Goal: Task Accomplishment & Management: Manage account settings

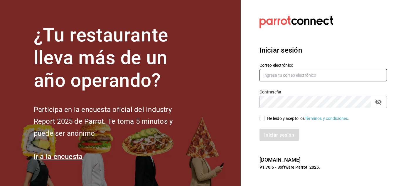
type input "[EMAIL_ADDRESS][DOMAIN_NAME]"
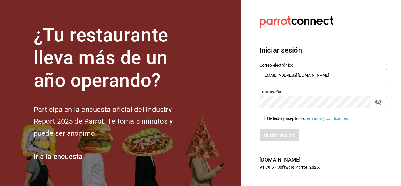
click at [265, 117] on span "He leído y acepto los Términos y condiciones." at bounding box center [307, 118] width 85 height 6
click at [265, 117] on input "He leído y acepto los Términos y condiciones." at bounding box center [262, 118] width 5 height 5
checkbox input "true"
click at [270, 135] on font "Iniciar sesión" at bounding box center [280, 135] width 30 height 6
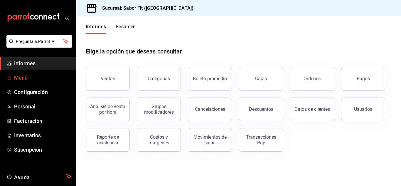
click at [22, 75] on font "Menú" at bounding box center [21, 78] width 14 height 6
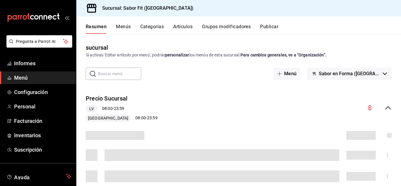
click at [128, 76] on input "text" at bounding box center [119, 74] width 43 height 12
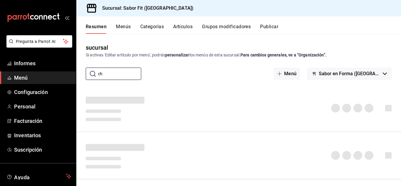
type input "c"
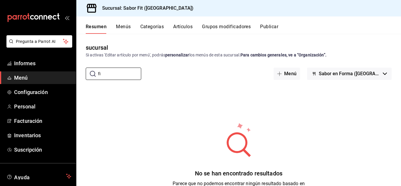
type input "f"
type input "c"
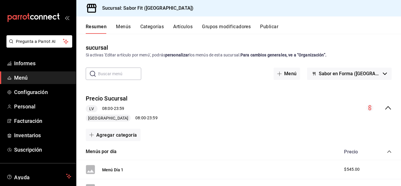
click at [126, 29] on font "Menús" at bounding box center [123, 27] width 15 height 6
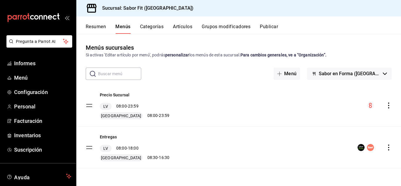
click at [156, 29] on font "Categorías" at bounding box center [152, 27] width 24 height 6
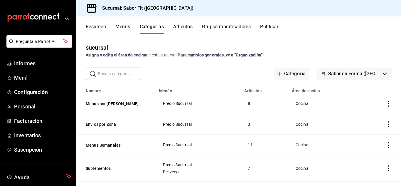
click at [118, 28] on font "Menús" at bounding box center [122, 27] width 15 height 6
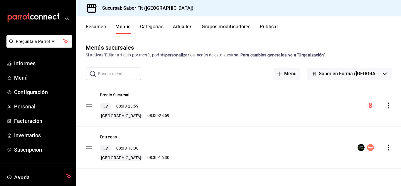
click at [93, 29] on font "Resumen" at bounding box center [96, 26] width 20 height 6
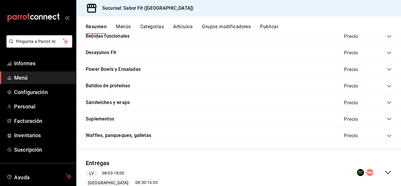
scroll to position [451, 0]
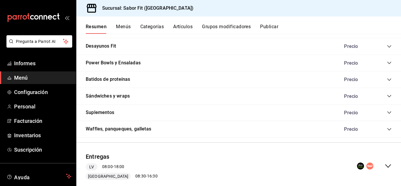
click at [387, 131] on icon "colapsar-categoría-fila" at bounding box center [389, 129] width 5 height 5
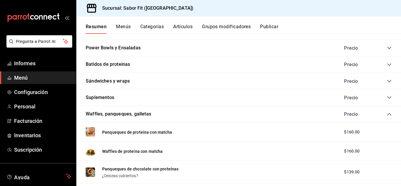
scroll to position [449, 0]
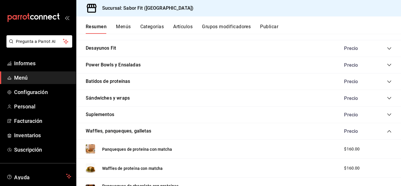
click at [387, 131] on icon "colapsar-categoría-fila" at bounding box center [389, 131] width 5 height 5
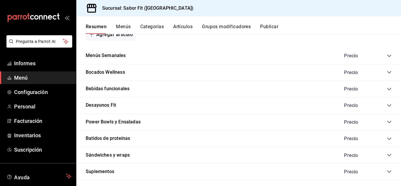
scroll to position [378, 0]
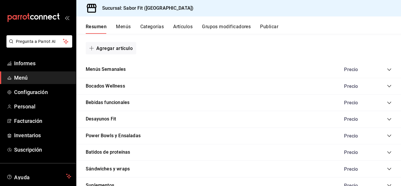
click at [387, 88] on icon "colapsar-categoría-fila" at bounding box center [389, 86] width 5 height 5
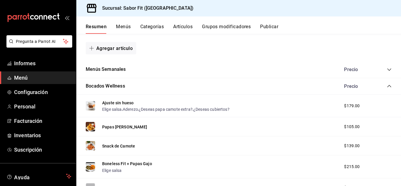
click at [387, 85] on icon "colapsar-categoría-fila" at bounding box center [389, 86] width 5 height 5
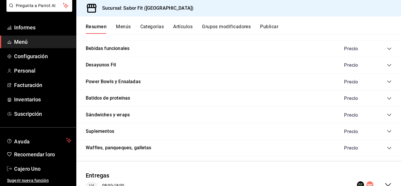
scroll to position [417, 0]
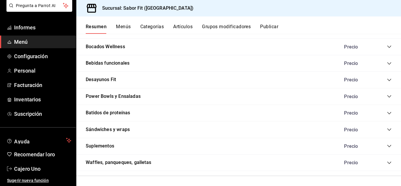
drag, startPoint x: 383, startPoint y: 113, endPoint x: 379, endPoint y: 115, distance: 5.0
click at [387, 113] on icon "colapsar-categoría-fila" at bounding box center [389, 113] width 5 height 5
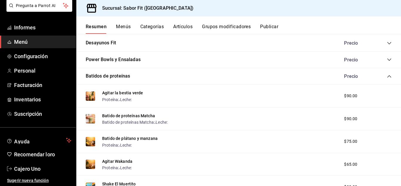
scroll to position [395, 0]
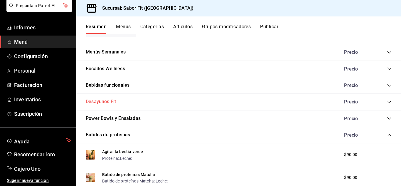
click at [108, 102] on font "Desayunos Fit" at bounding box center [101, 102] width 30 height 6
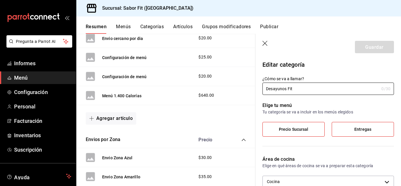
scroll to position [235, 0]
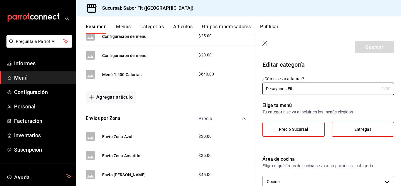
click at [266, 41] on icon "button" at bounding box center [266, 44] width 6 height 6
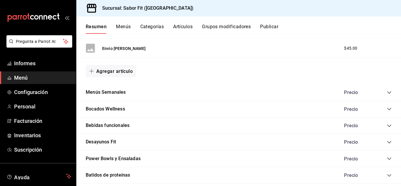
scroll to position [382, 0]
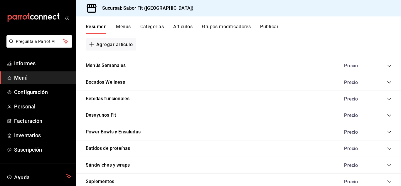
click at [387, 117] on icon "colapsar-categoría-fila" at bounding box center [389, 115] width 5 height 5
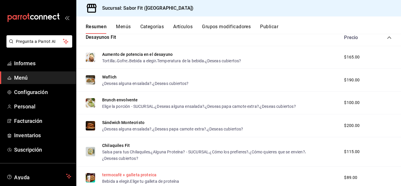
scroll to position [470, 0]
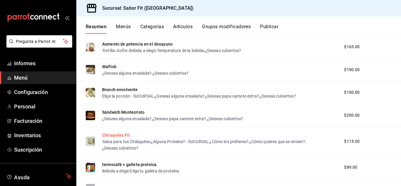
click at [116, 133] on font "Chilaquiles Fit" at bounding box center [116, 135] width 28 height 5
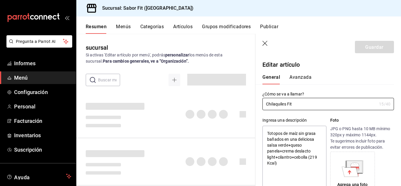
type textarea "x"
type input "$115.00"
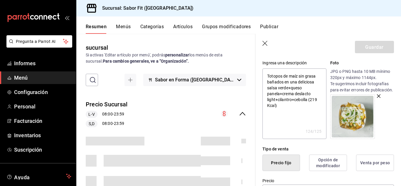
scroll to position [59, 0]
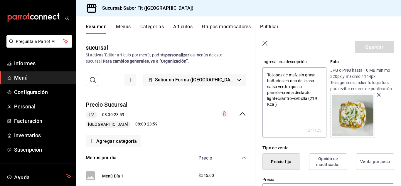
click at [377, 97] on icon "button" at bounding box center [379, 95] width 4 height 4
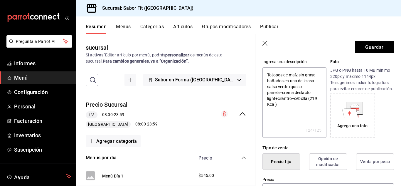
click at [346, 129] on div "Agrega una foto" at bounding box center [352, 126] width 31 height 6
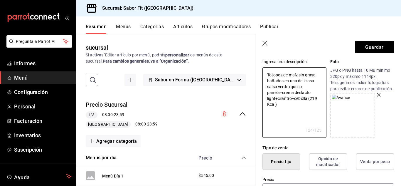
drag, startPoint x: 306, startPoint y: 104, endPoint x: 255, endPoint y: 74, distance: 59.6
click at [255, 74] on main "sucursal Si activas 'Editar artículo por menú', podrás personalizar los menús d…" at bounding box center [238, 110] width 325 height 152
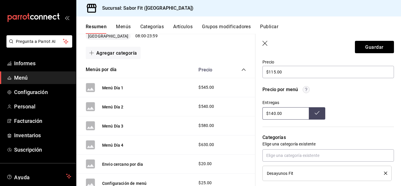
scroll to position [88, 0]
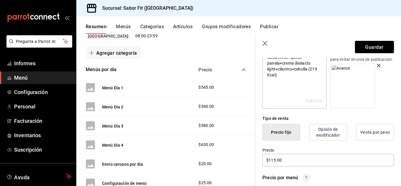
drag, startPoint x: 308, startPoint y: 82, endPoint x: 281, endPoint y: 66, distance: 32.1
click at [281, 66] on textarea "Totopos de maíz sin grasa bañados en una deliciosa salsa verde+queso panela+cre…" at bounding box center [295, 73] width 64 height 70
drag, startPoint x: 283, startPoint y: 75, endPoint x: 269, endPoint y: 46, distance: 32.8
click at [269, 46] on section "Guardar Editar artículo General Avanzada ¿Cómo se va a llamar? Chilaquiles Fit …" at bounding box center [329, 110] width 146 height 152
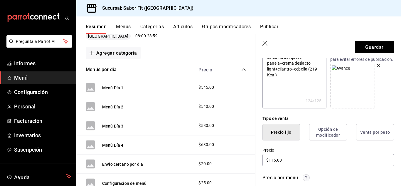
scroll to position [0, 0]
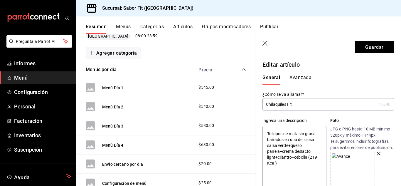
click at [291, 167] on textarea "Totopos de maíz sin grasa bañados en una deliciosa salsa verde+queso panela+cre…" at bounding box center [295, 161] width 64 height 70
click at [273, 162] on textarea "Totopos de maíz sin grasa bañados en una deliciosa salsa verde+queso panela+cre…" at bounding box center [295, 161] width 64 height 70
drag, startPoint x: 267, startPoint y: 131, endPoint x: 284, endPoint y: 162, distance: 35.2
click at [284, 162] on textarea "Totopos de maíz sin grasa bañados en una deliciosa salsa verde+queso panela+cre…" at bounding box center [295, 161] width 64 height 70
type textarea "x"
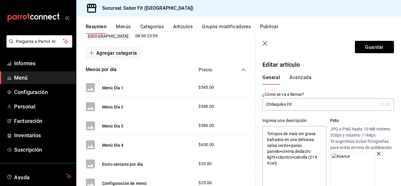
paste textarea "horneados con salsa verde, queso panela, crema light y frescura de cilantro y c…"
type textarea "Totopos horneados con salsa verde, queso panela, crema light y frescura de cila…"
type textarea "x"
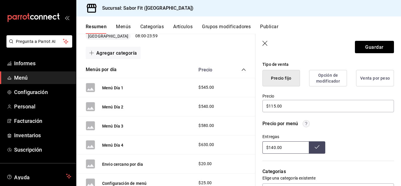
scroll to position [147, 0]
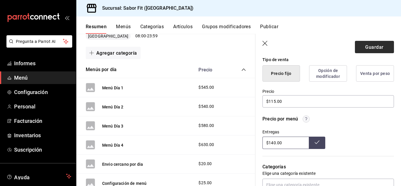
type textarea "Totopos horneados con salsa verde, queso panela, crema light y frescura de cila…"
click at [371, 45] on font "Guardar" at bounding box center [374, 47] width 18 height 6
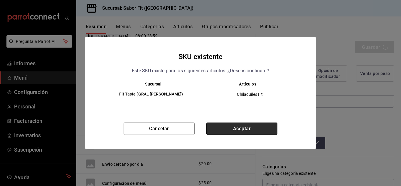
click at [239, 132] on button "Aceptar" at bounding box center [241, 128] width 71 height 12
type textarea "x"
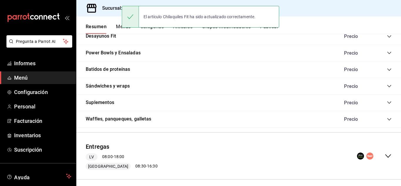
scroll to position [466, 0]
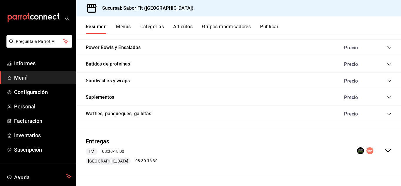
click at [385, 152] on icon "colapsar-fila-del-menú" at bounding box center [388, 150] width 7 height 7
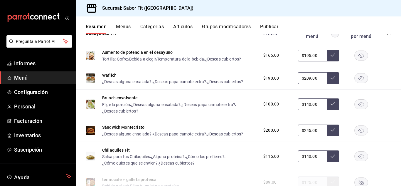
scroll to position [965, 0]
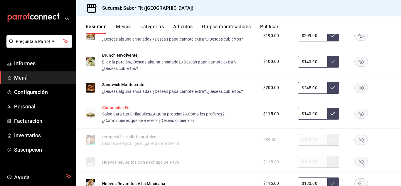
click at [119, 105] on font "Chilaquiles Fit" at bounding box center [116, 107] width 28 height 5
